Goal: Check status

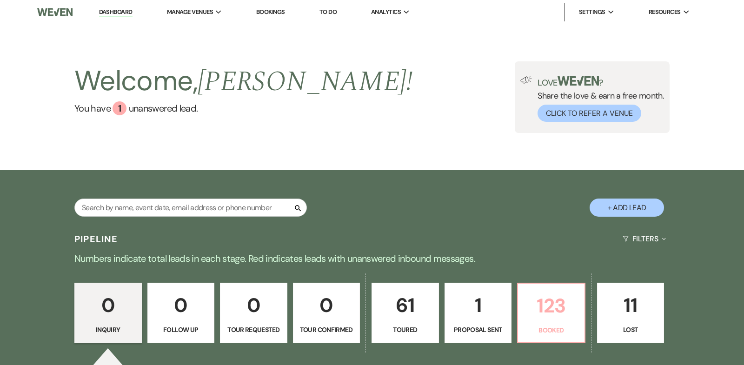
click at [559, 299] on p "123" at bounding box center [551, 305] width 55 height 31
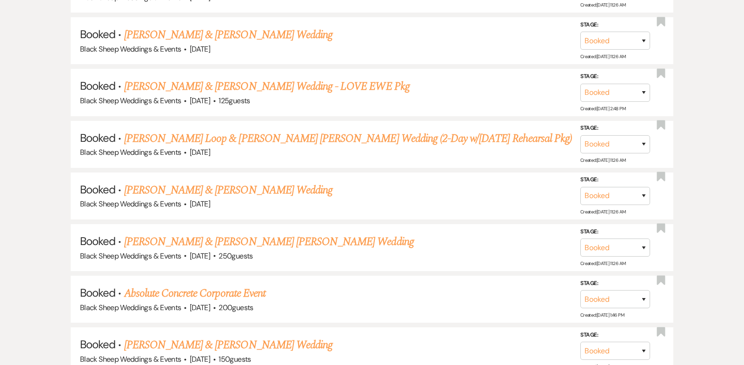
scroll to position [1305, 0]
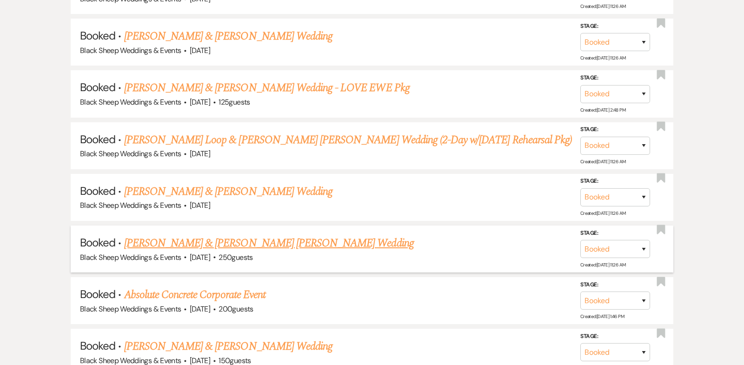
click at [224, 235] on link "[PERSON_NAME] & [PERSON_NAME] [PERSON_NAME] Wedding" at bounding box center [269, 243] width 290 height 17
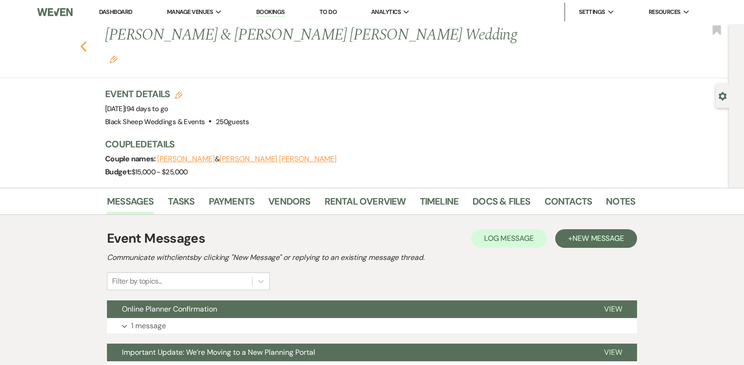
click at [82, 41] on use "button" at bounding box center [83, 46] width 6 height 10
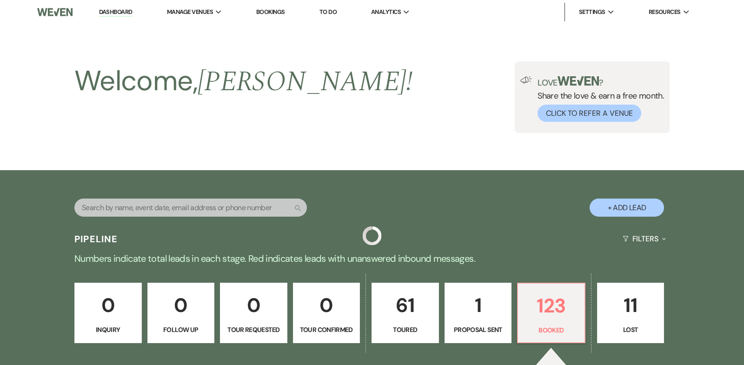
scroll to position [1305, 0]
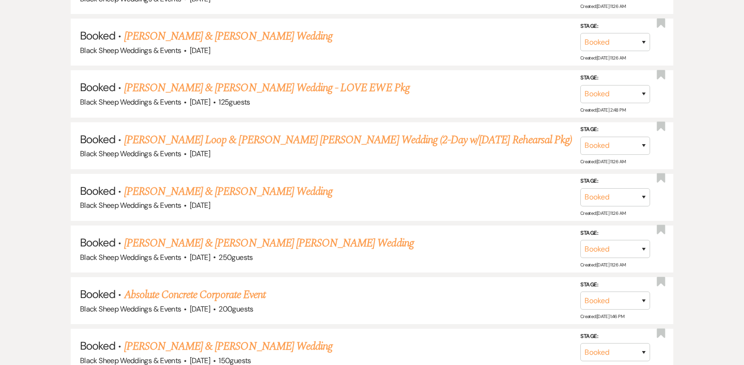
click at [116, 28] on h5 "Booked · [PERSON_NAME] & [PERSON_NAME] Wedding" at bounding box center [372, 36] width 584 height 17
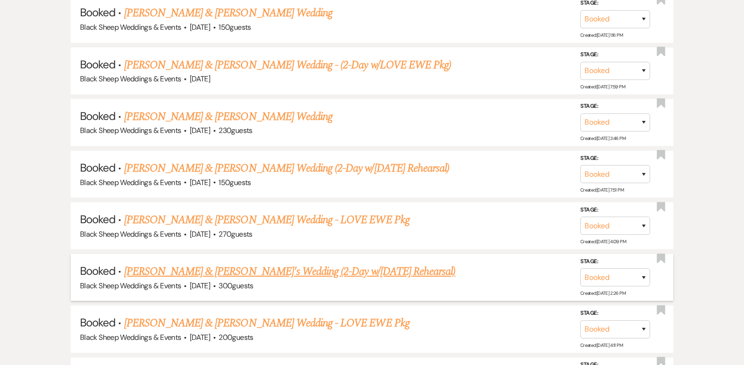
scroll to position [2209, 0]
